Goal: Task Accomplishment & Management: Use online tool/utility

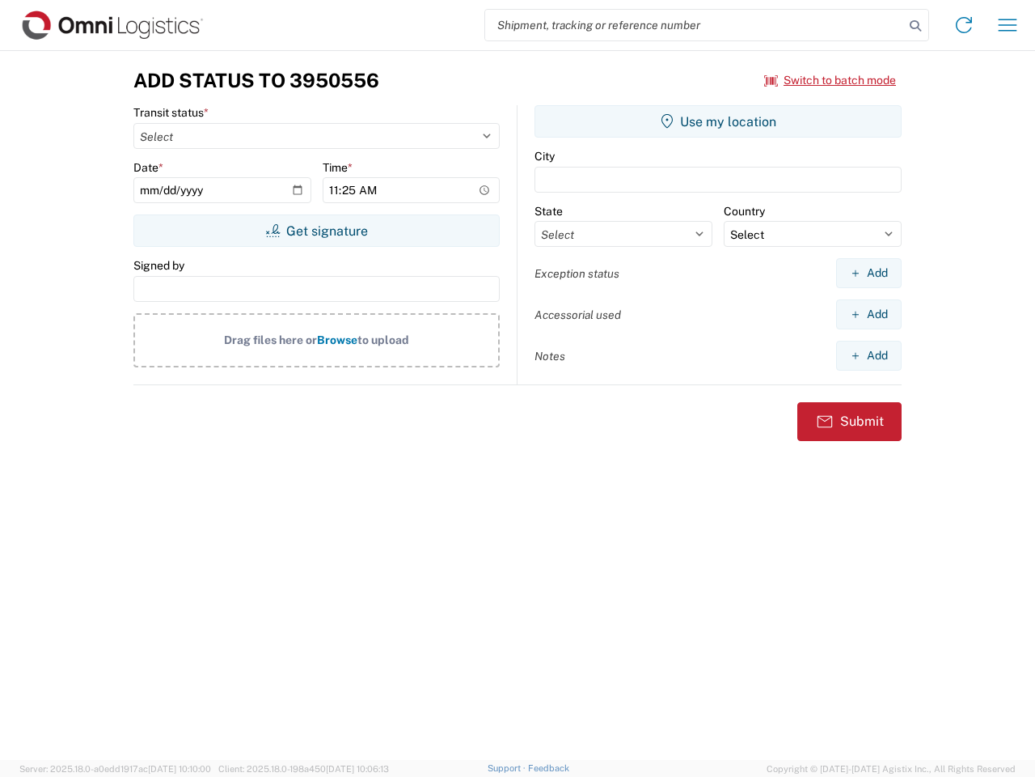
click at [695, 25] on input "search" at bounding box center [694, 25] width 419 height 31
click at [916, 26] on icon at bounding box center [915, 26] width 23 height 23
click at [964, 25] on icon at bounding box center [964, 25] width 26 height 26
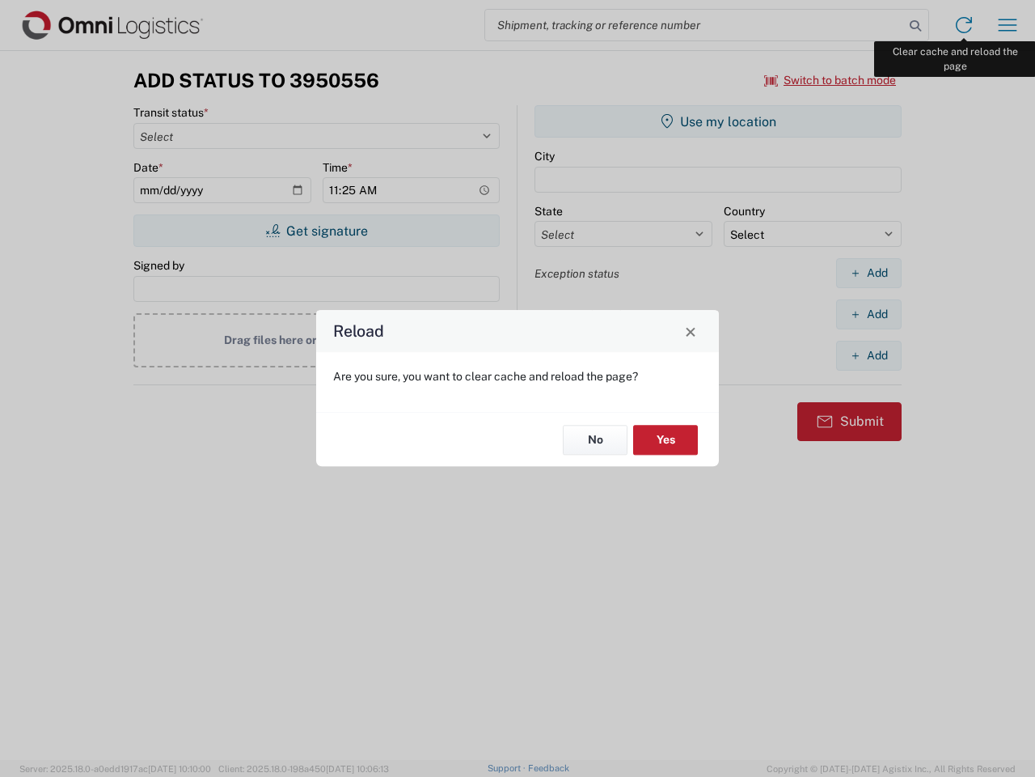
click at [1008, 25] on div "Reload Are you sure, you want to clear cache and reload the page? No Yes" at bounding box center [517, 388] width 1035 height 777
click at [831, 80] on div "Reload Are you sure, you want to clear cache and reload the page? No Yes" at bounding box center [517, 388] width 1035 height 777
click at [316, 231] on div "Reload Are you sure, you want to clear cache and reload the page? No Yes" at bounding box center [517, 388] width 1035 height 777
click at [718, 121] on div "Reload Are you sure, you want to clear cache and reload the page? No Yes" at bounding box center [517, 388] width 1035 height 777
click at [869, 273] on div "Reload Are you sure, you want to clear cache and reload the page? No Yes" at bounding box center [517, 388] width 1035 height 777
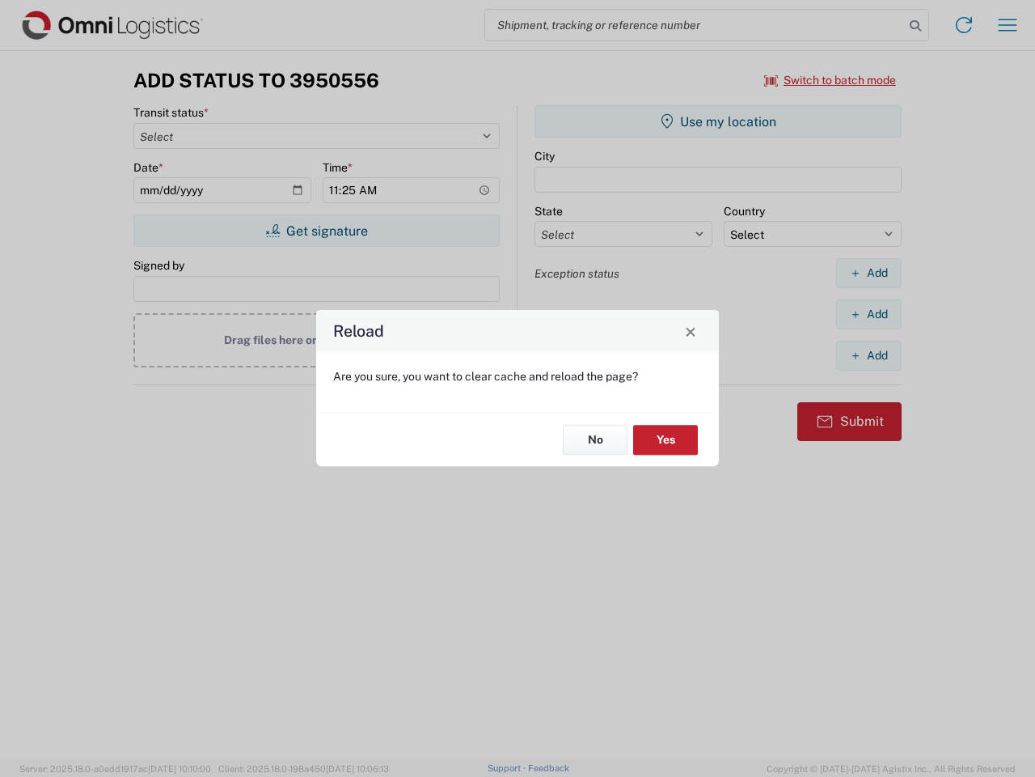
click at [869, 314] on div "Reload Are you sure, you want to clear cache and reload the page? No Yes" at bounding box center [517, 388] width 1035 height 777
click at [869, 355] on div "Reload Are you sure, you want to clear cache and reload the page? No Yes" at bounding box center [517, 388] width 1035 height 777
